Goal: Find specific page/section: Find specific page/section

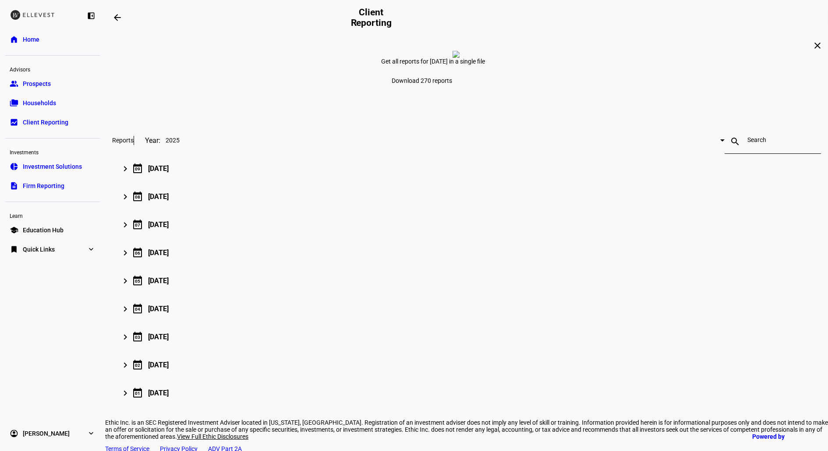
click at [53, 105] on span "Households" at bounding box center [39, 103] width 33 height 9
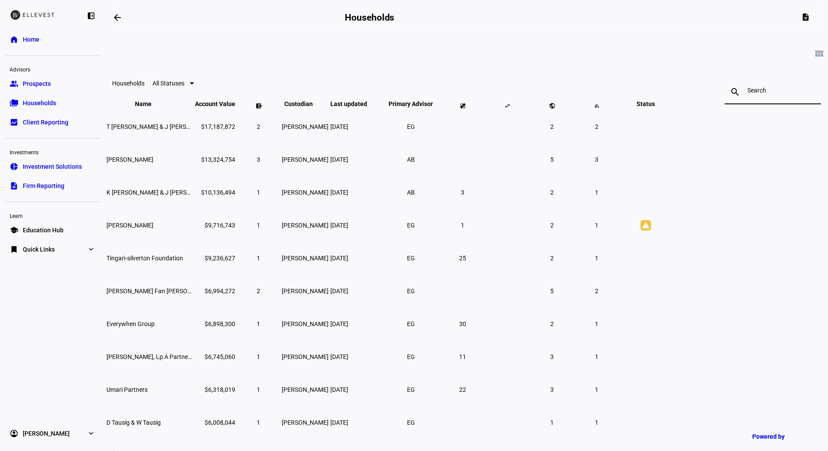
click at [747, 92] on input at bounding box center [772, 90] width 51 height 7
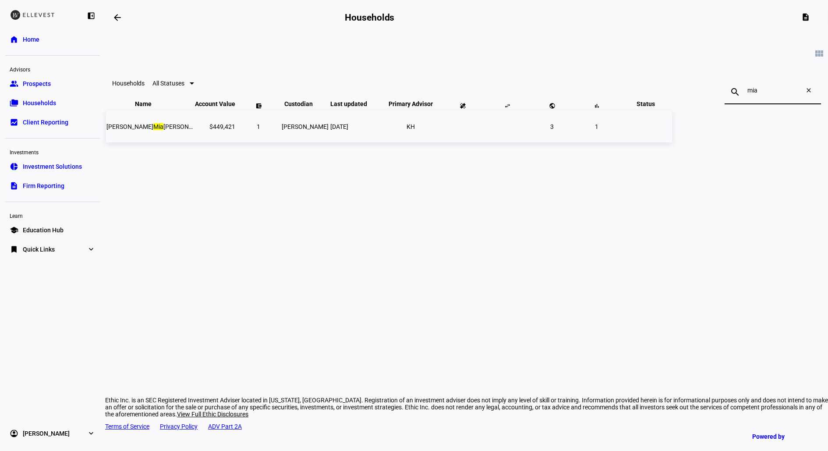
type input "mia"
click at [194, 141] on td "[PERSON_NAME] Mia [PERSON_NAME]" at bounding box center [150, 126] width 88 height 32
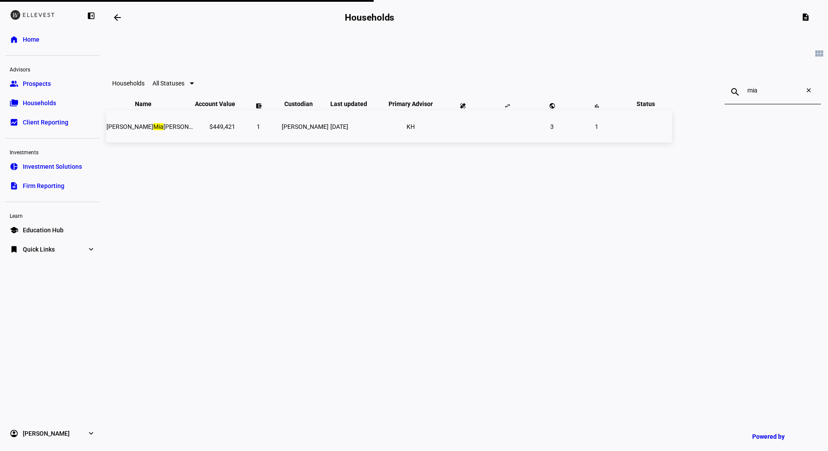
click at [210, 130] on span "[PERSON_NAME] Mia [PERSON_NAME]" at bounding box center [158, 126] width 104 height 7
click at [194, 142] on td "[PERSON_NAME] Mia [PERSON_NAME]" at bounding box center [150, 126] width 88 height 32
click at [332, 213] on div "view_module Households All Statuses search mia close Name keyboard_arrow_down k…" at bounding box center [466, 144] width 723 height 219
click at [61, 105] on link "folder_copy Households" at bounding box center [52, 103] width 95 height 18
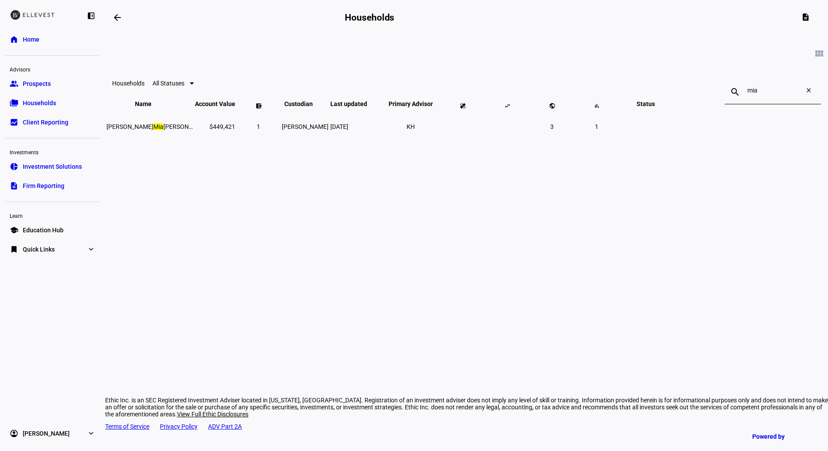
click at [120, 9] on span at bounding box center [117, 17] width 21 height 21
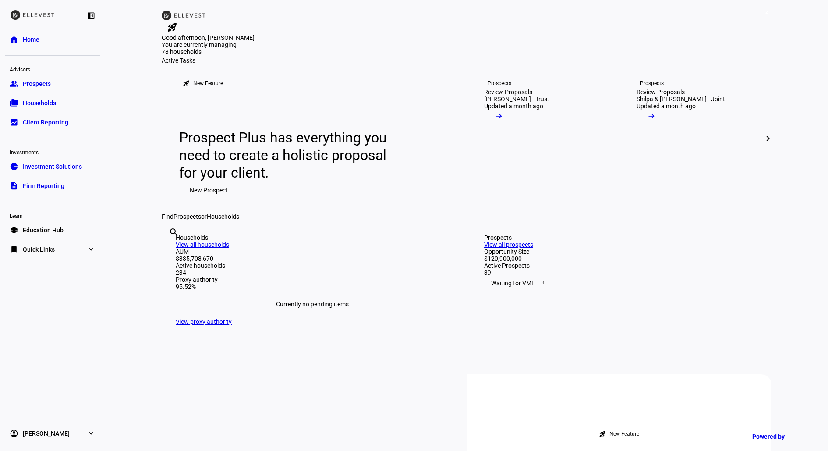
click at [46, 99] on span "Households" at bounding box center [39, 103] width 33 height 9
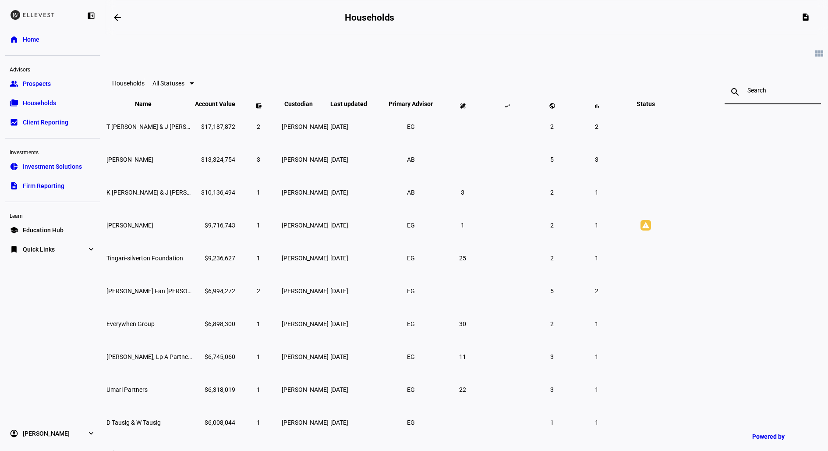
click at [747, 91] on input at bounding box center [772, 90] width 51 height 7
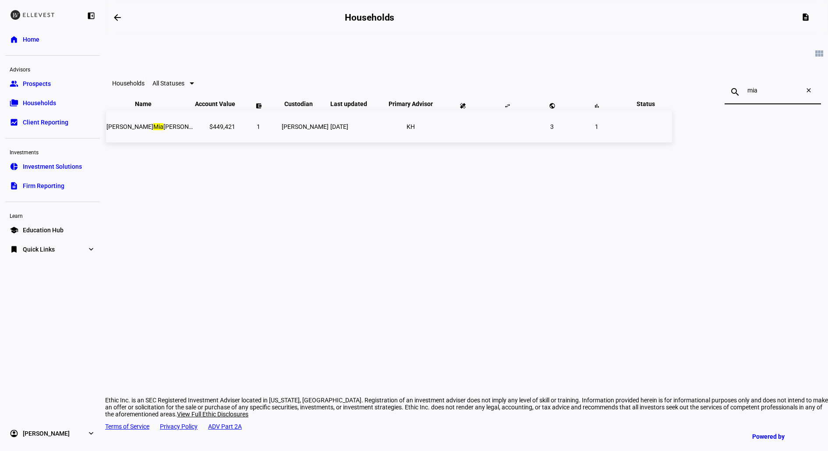
type input "mia"
click at [210, 130] on span "[PERSON_NAME] Mia [PERSON_NAME]" at bounding box center [158, 126] width 104 height 7
